Goal: Information Seeking & Learning: Find specific fact

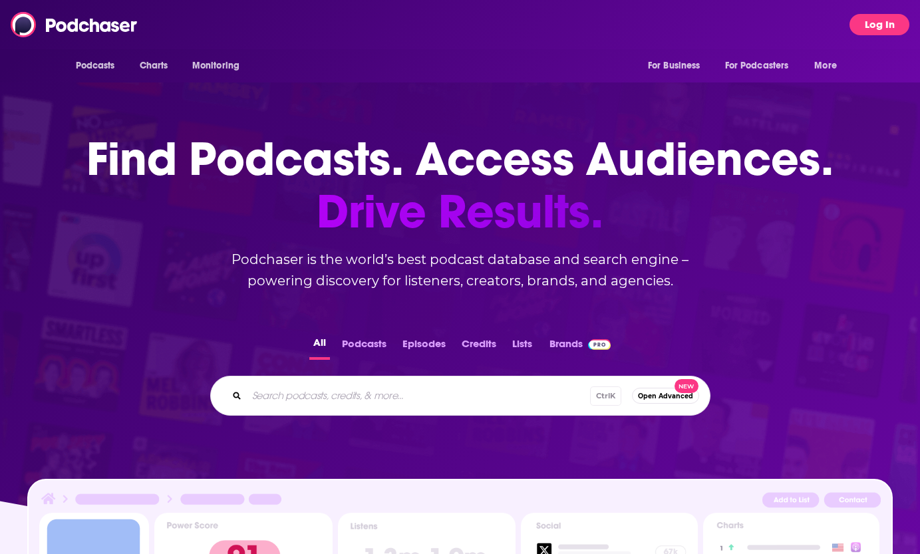
click at [873, 23] on button "Log In" at bounding box center [880, 24] width 60 height 21
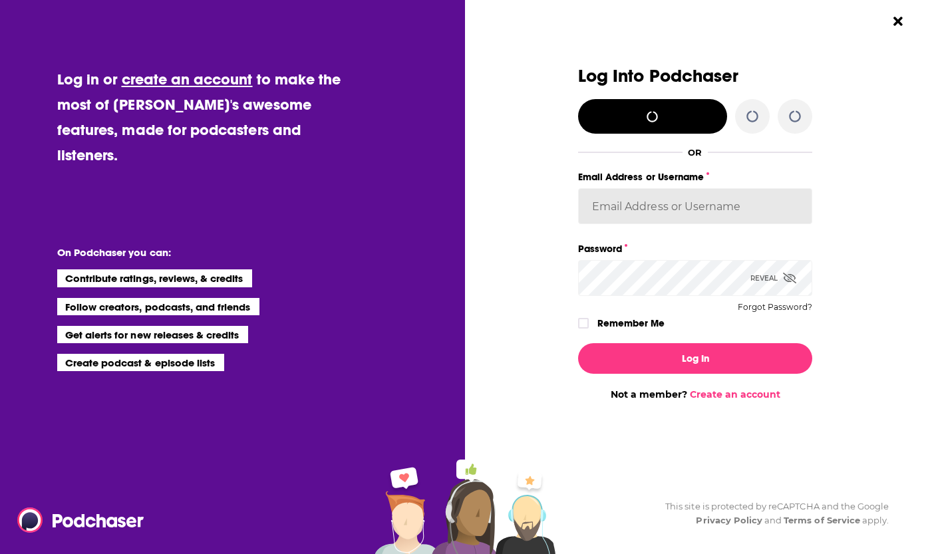
type input "[PERSON_NAME][EMAIL_ADDRESS][PERSON_NAME][DOMAIN_NAME]"
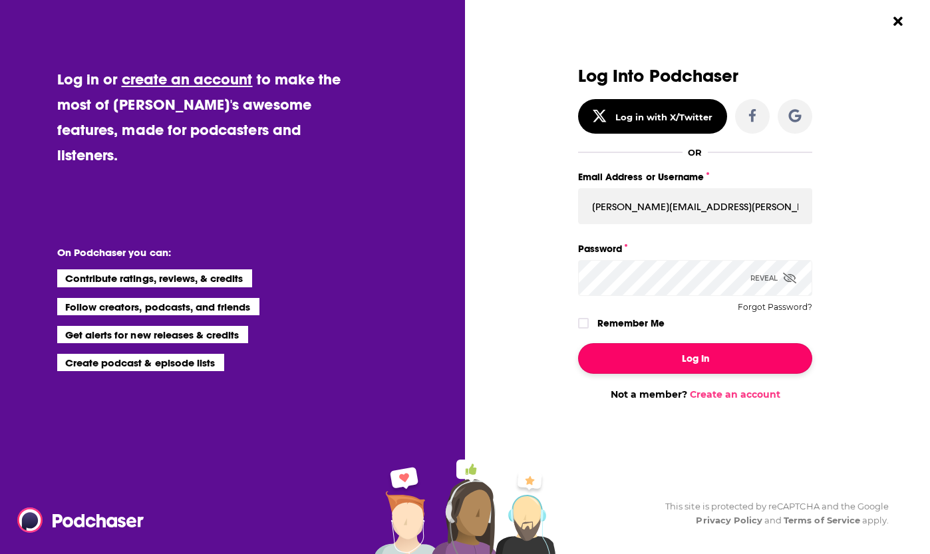
click at [653, 355] on button "Log In" at bounding box center [695, 358] width 234 height 31
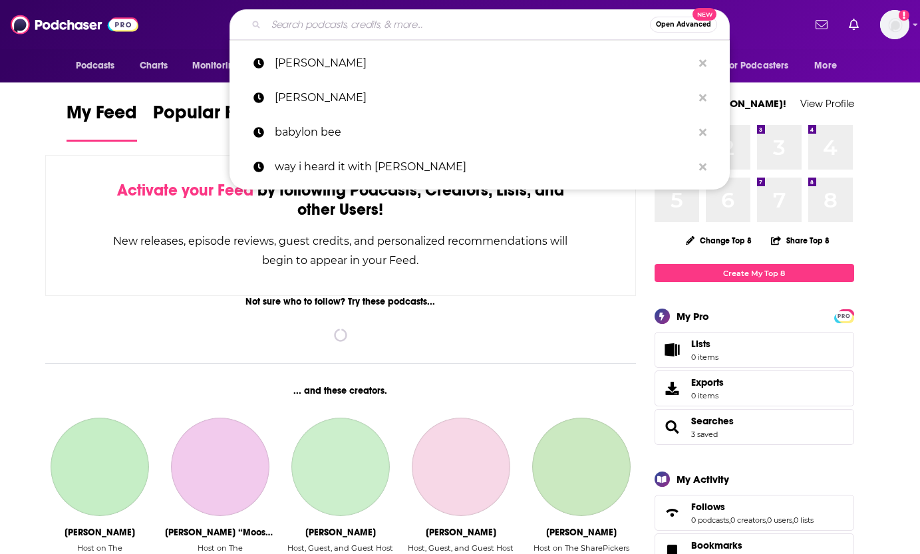
click at [301, 21] on input "Search podcasts, credits, & more..." at bounding box center [458, 24] width 384 height 21
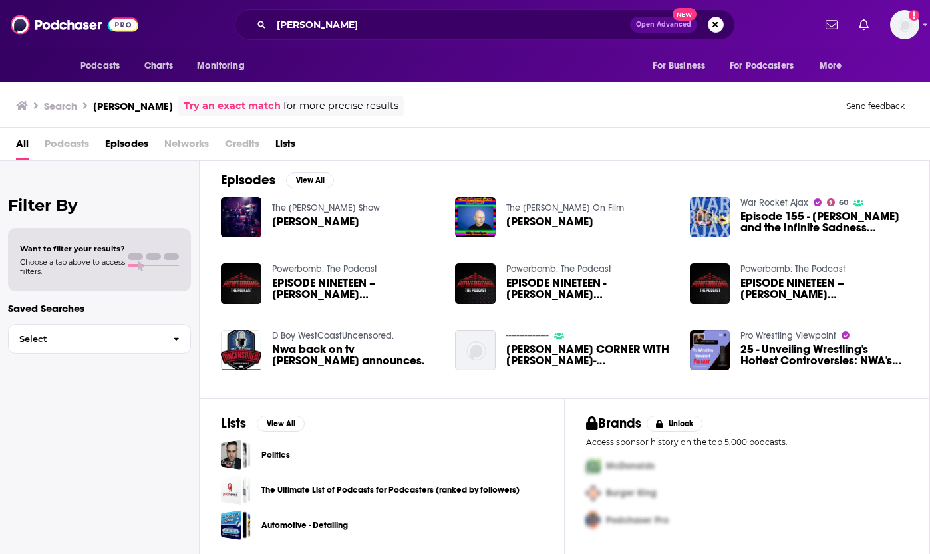
scroll to position [7, 0]
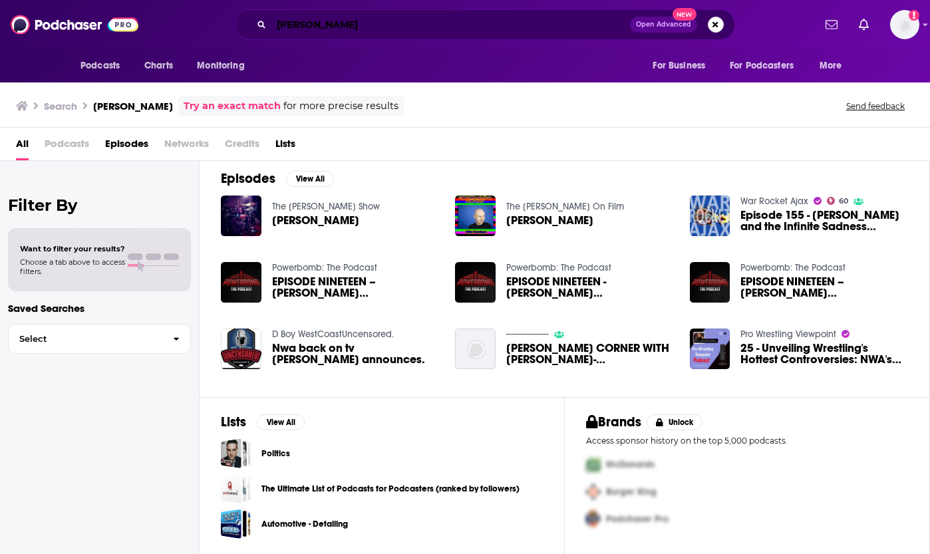
click at [371, 26] on input "[PERSON_NAME]" at bounding box center [450, 24] width 359 height 21
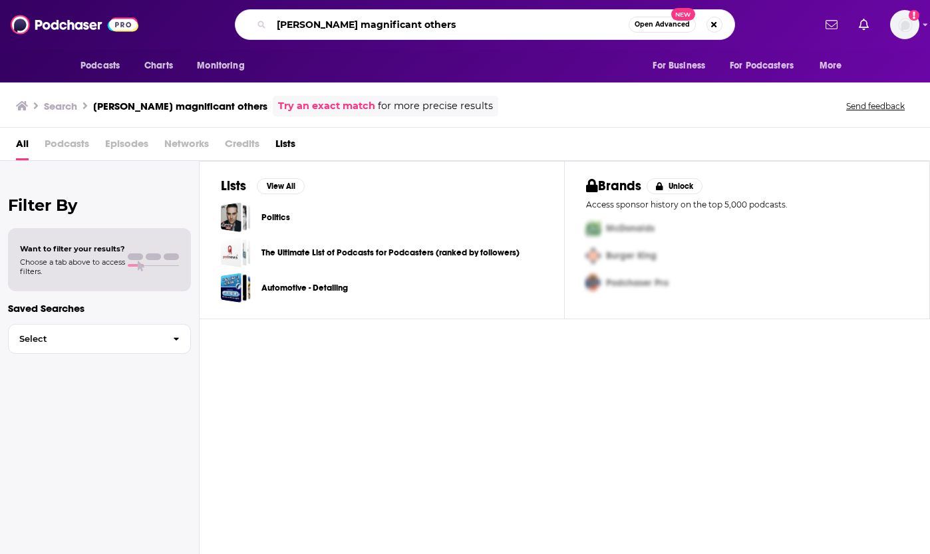
drag, startPoint x: 341, startPoint y: 23, endPoint x: 193, endPoint y: 9, distance: 149.0
click at [193, 9] on div "[PERSON_NAME] magnificant others Open Advanced New" at bounding box center [485, 24] width 658 height 31
click at [395, 21] on input "magnificant others" at bounding box center [449, 24] width 357 height 21
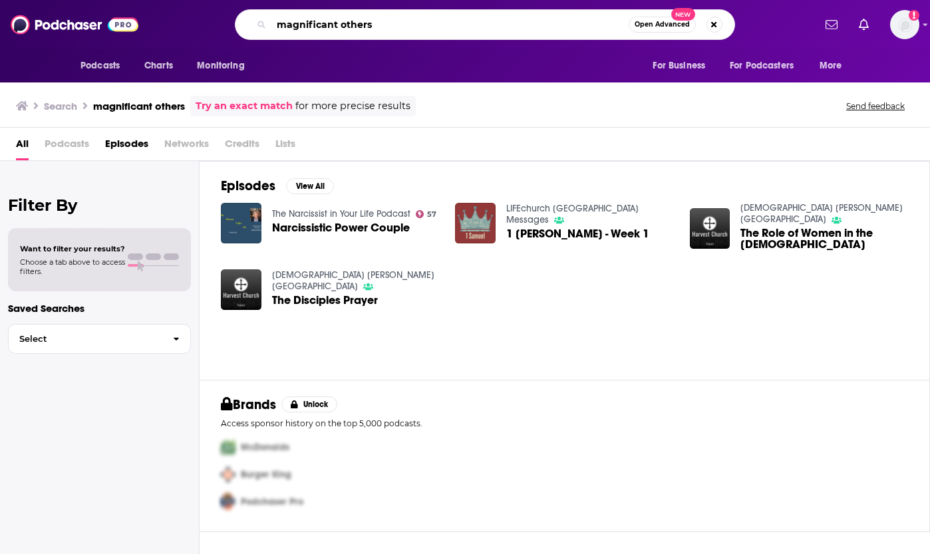
click at [424, 27] on input "magnificant others" at bounding box center [449, 24] width 357 height 21
type input "magnificant others with [PERSON_NAME]"
